Goal: Find specific page/section: Find specific page/section

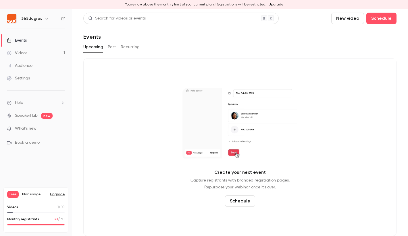
click at [43, 19] on button "button" at bounding box center [46, 18] width 7 height 7
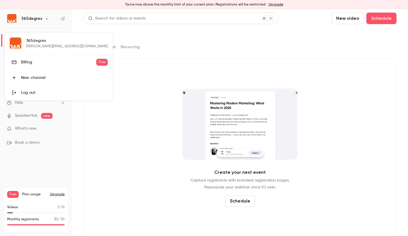
click at [34, 93] on div "Log out" at bounding box center [64, 93] width 87 height 6
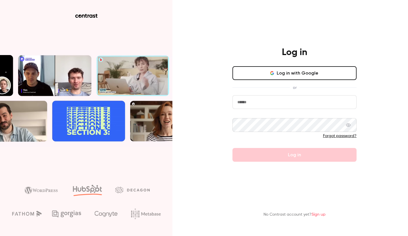
click at [307, 104] on input "email" at bounding box center [294, 102] width 124 height 14
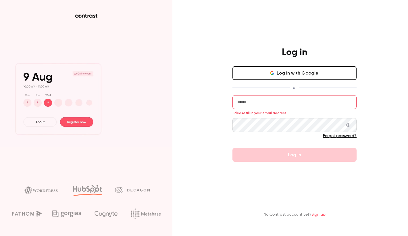
click at [275, 103] on input "email" at bounding box center [294, 102] width 124 height 14
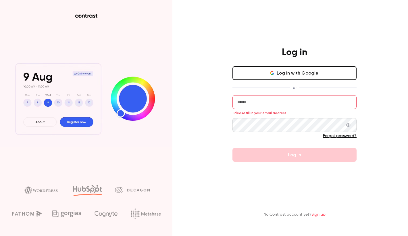
type input "**********"
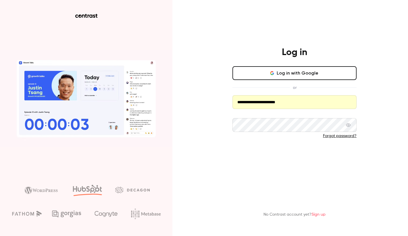
click at [303, 157] on button "Log in" at bounding box center [294, 155] width 124 height 14
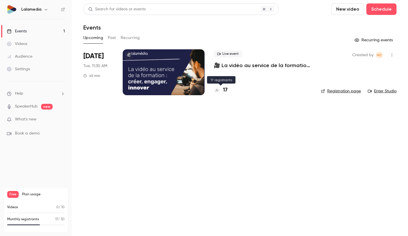
click at [226, 90] on h4 "17" at bounding box center [225, 90] width 5 height 8
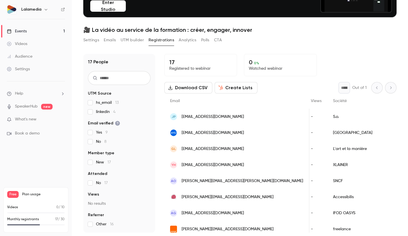
click at [22, 54] on div "Audience" at bounding box center [20, 57] width 26 height 6
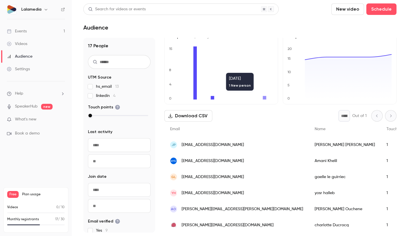
scroll to position [12, 0]
